Goal: Transaction & Acquisition: Download file/media

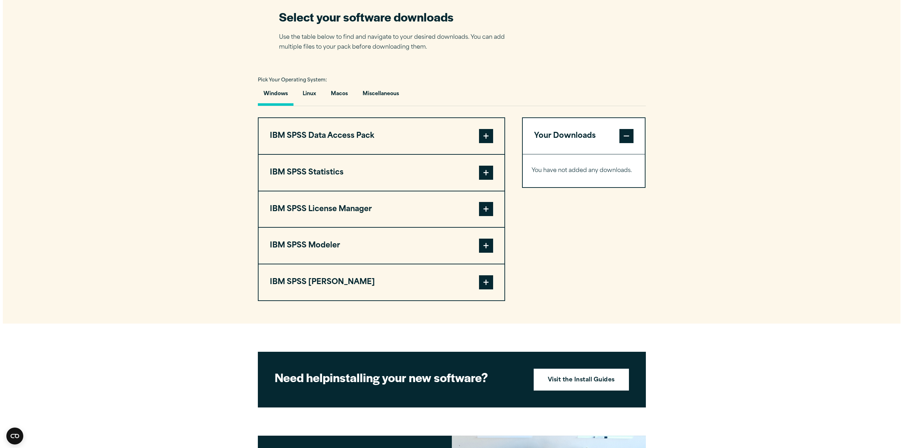
scroll to position [458, 0]
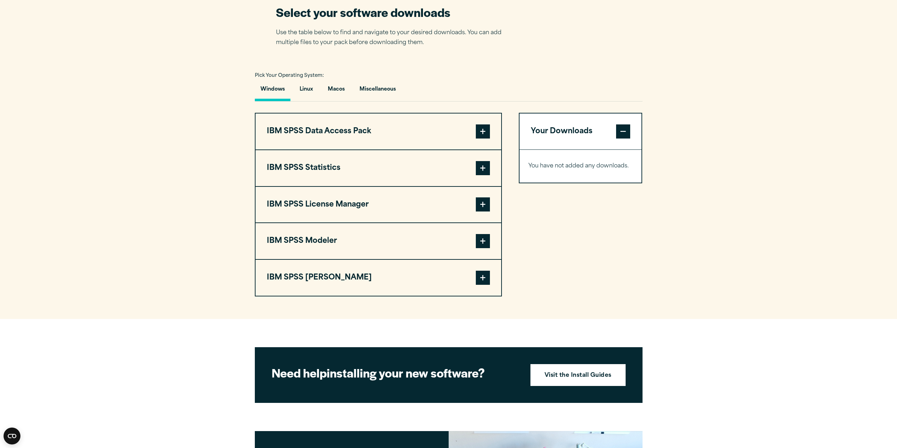
click at [364, 172] on button "IBM SPSS Statistics" at bounding box center [379, 168] width 246 height 36
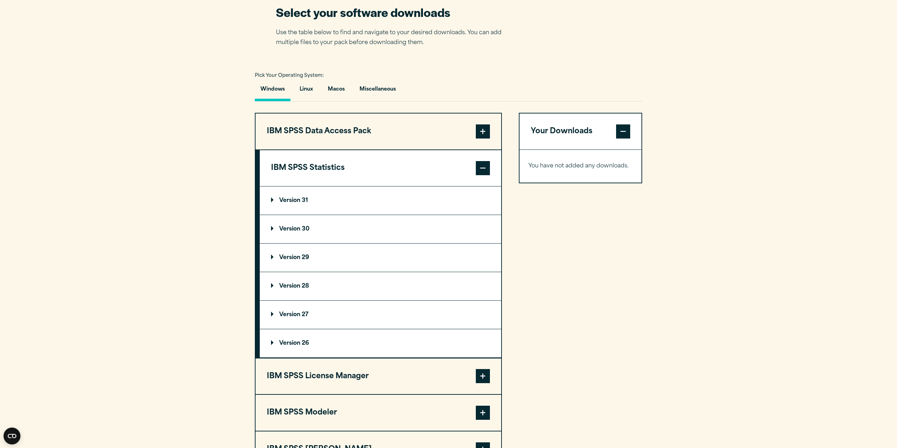
click at [299, 201] on p "Version 31" at bounding box center [289, 201] width 37 height 6
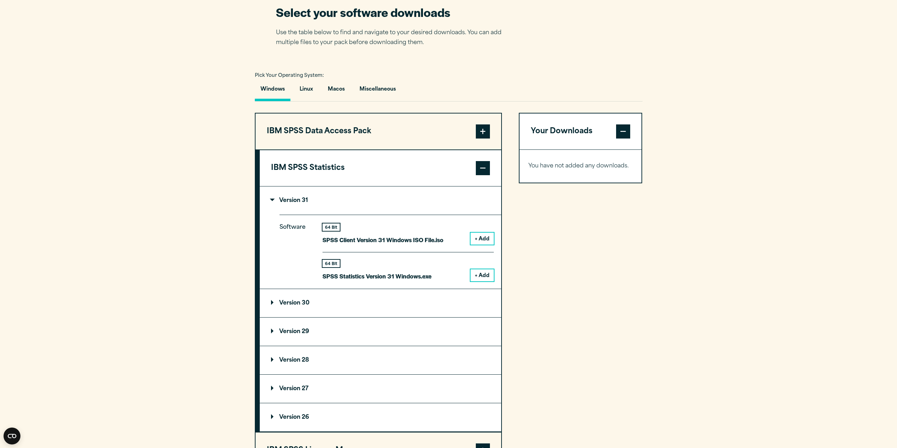
click at [479, 270] on button "+ Add" at bounding box center [482, 275] width 23 height 12
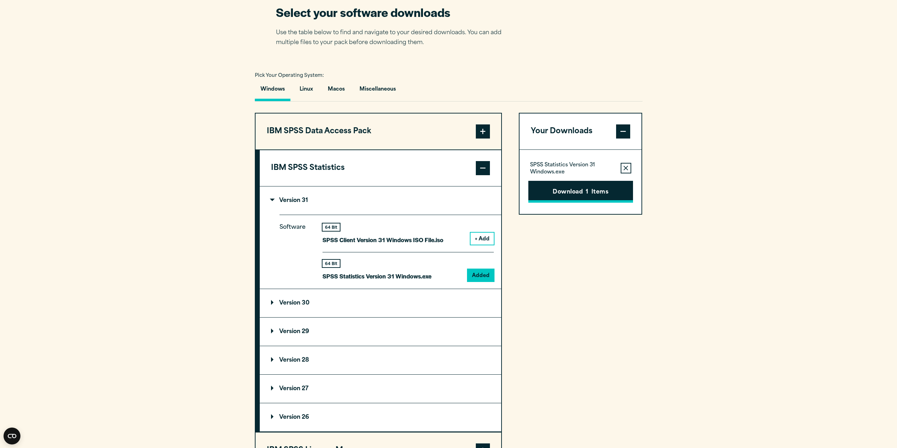
click at [598, 189] on button "Download 1 Items" at bounding box center [581, 192] width 105 height 22
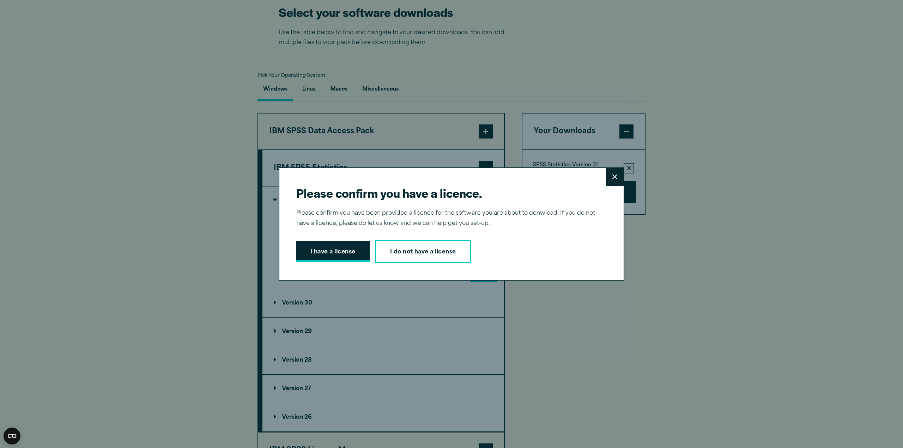
click at [341, 251] on button "I have a license" at bounding box center [332, 252] width 73 height 22
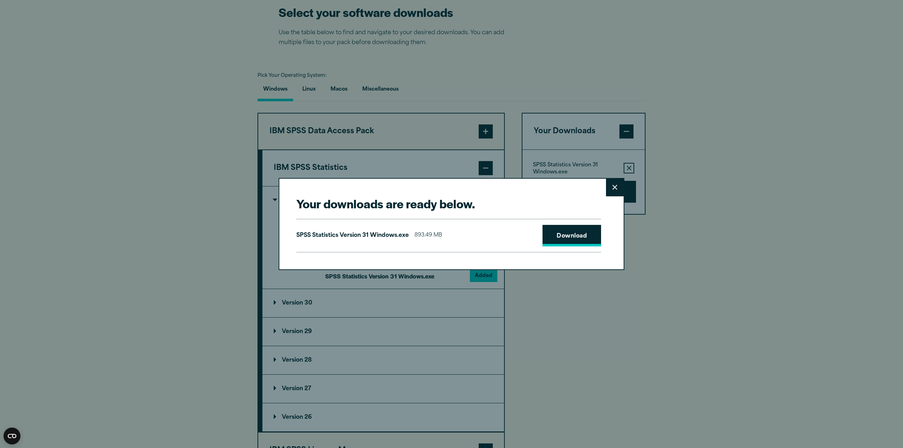
click at [581, 239] on link "Download" at bounding box center [571, 236] width 59 height 22
